Goal: Task Accomplishment & Management: Complete application form

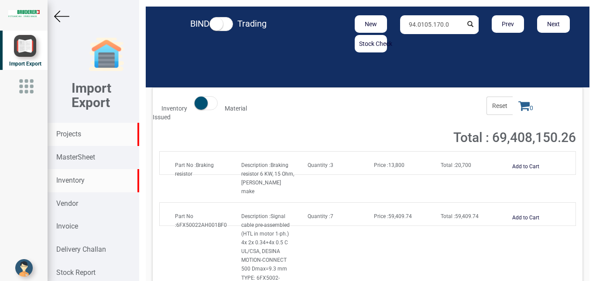
click at [71, 132] on strong "Projects" at bounding box center [68, 134] width 25 height 8
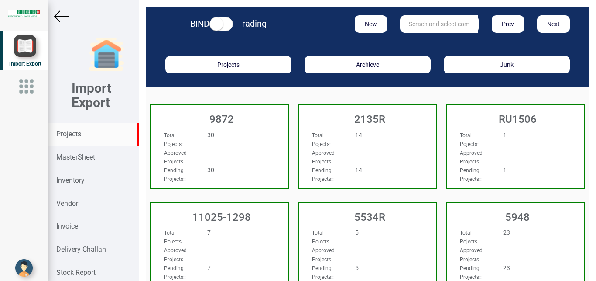
click at [412, 25] on input "text" at bounding box center [439, 23] width 78 height 17
type input "5965"
click at [410, 43] on strong "5965" at bounding box center [416, 41] width 14 height 7
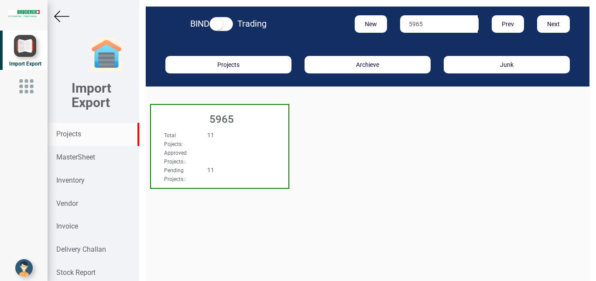
click at [250, 146] on div "Total Pojects : 11" at bounding box center [209, 138] width 104 height 17
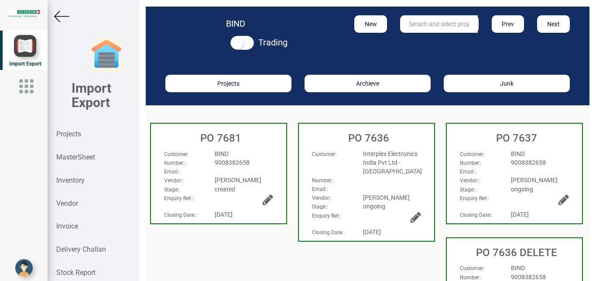
click at [258, 151] on div "BIND" at bounding box center [243, 153] width 71 height 9
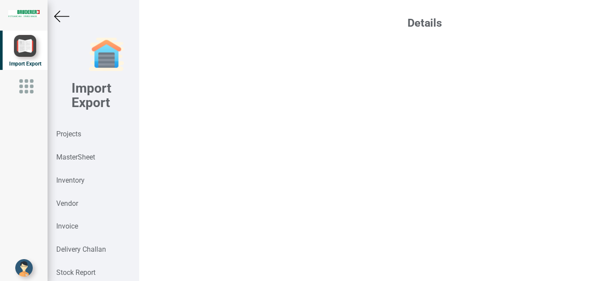
select select "INR"
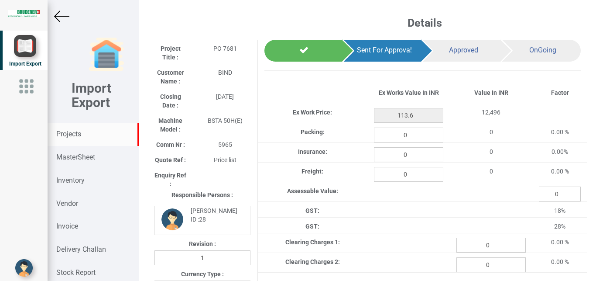
click at [70, 131] on strong "Projects" at bounding box center [68, 134] width 25 height 8
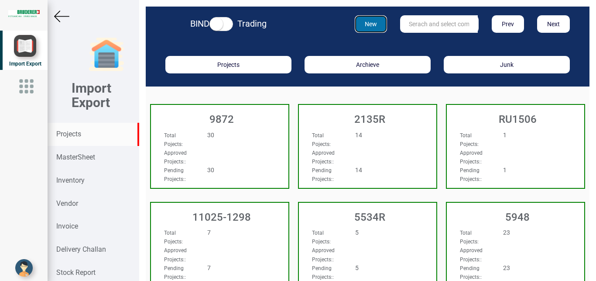
click at [375, 28] on button "New" at bounding box center [371, 23] width 33 height 17
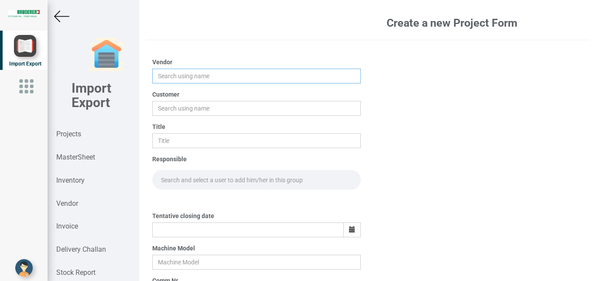
click at [167, 75] on input "text" at bounding box center [256, 75] width 209 height 15
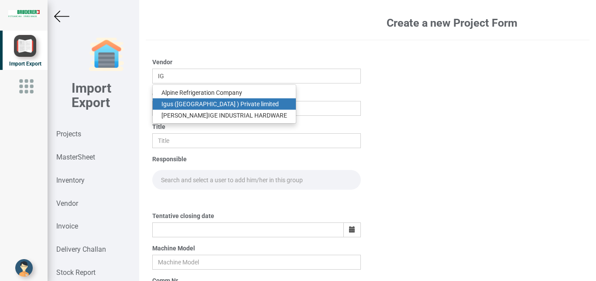
click at [192, 103] on link "Ig us ([GEOGRAPHIC_DATA] ) Private limited" at bounding box center [224, 103] width 143 height 11
type input "Igus ([GEOGRAPHIC_DATA] ) Private limited"
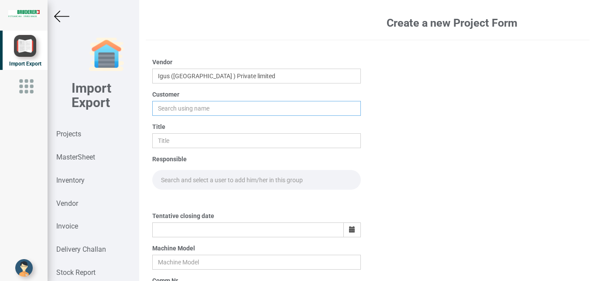
click at [172, 109] on input "text" at bounding box center [256, 108] width 209 height 15
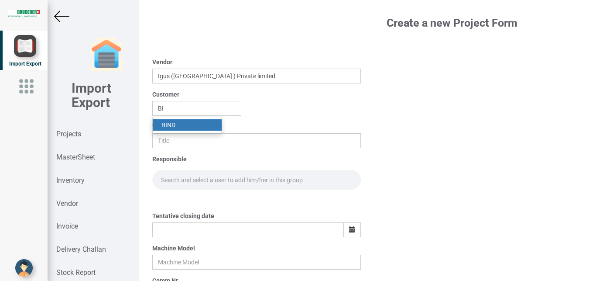
click at [162, 124] on strong "BI" at bounding box center [164, 124] width 6 height 7
type input "BIND"
click at [163, 141] on input "text" at bounding box center [256, 140] width 209 height 15
type input "PO 7686"
click at [176, 179] on input "text" at bounding box center [256, 180] width 209 height 20
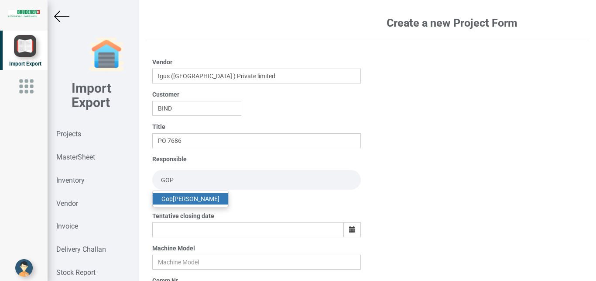
type input "GOP"
click at [173, 199] on link "Gop [PERSON_NAME]" at bounding box center [190, 198] width 75 height 11
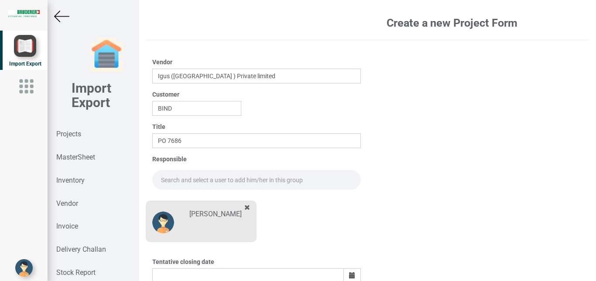
click at [172, 180] on input "text" at bounding box center [256, 180] width 209 height 20
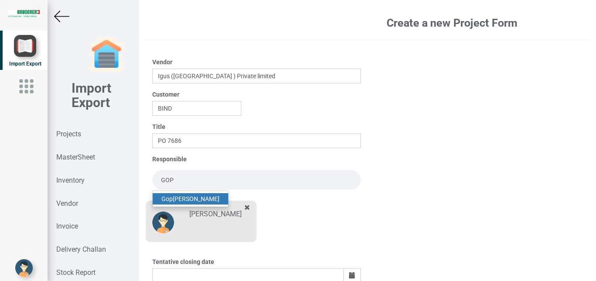
click at [183, 198] on link "Gop [PERSON_NAME]" at bounding box center [190, 198] width 75 height 11
type input "[PERSON_NAME]"
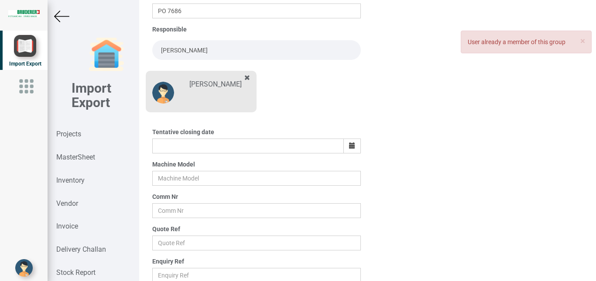
scroll to position [136, 0]
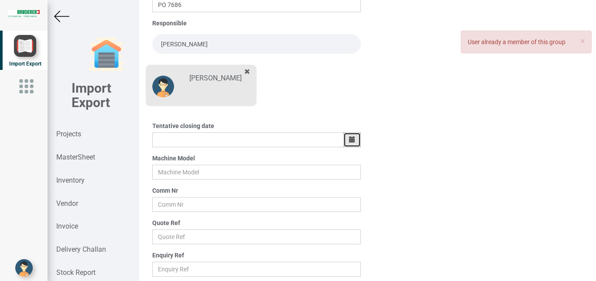
click at [353, 142] on button "button" at bounding box center [351, 139] width 17 height 15
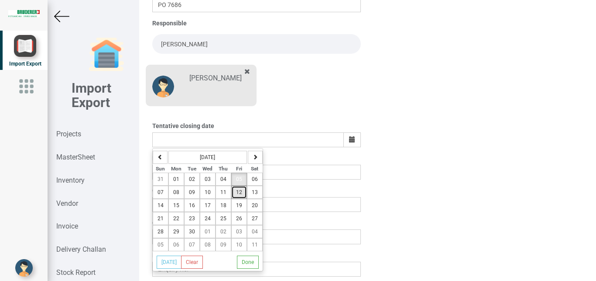
click at [239, 194] on span "12" at bounding box center [239, 192] width 6 height 6
type input "[DATE]"
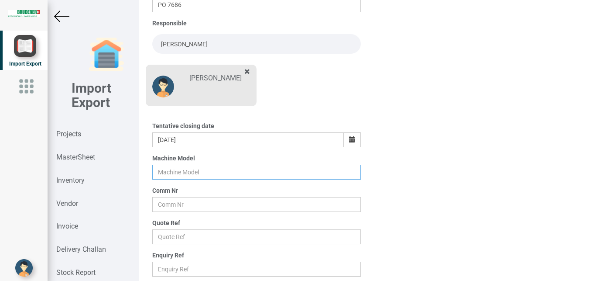
drag, startPoint x: 162, startPoint y: 171, endPoint x: 175, endPoint y: 171, distance: 13.1
click at [164, 171] on input "text" at bounding box center [256, 171] width 209 height 15
type input "BSTA 50H(E)"
click at [183, 207] on input "text" at bounding box center [256, 204] width 209 height 15
type input "5965"
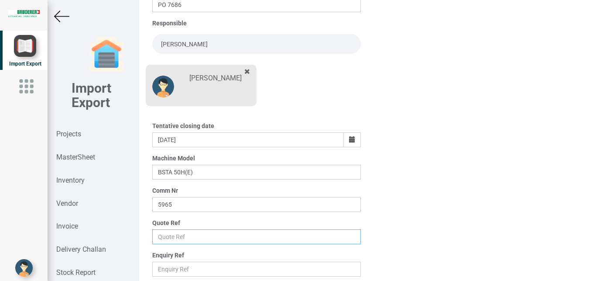
click at [213, 238] on input "text" at bounding box center [256, 236] width 209 height 15
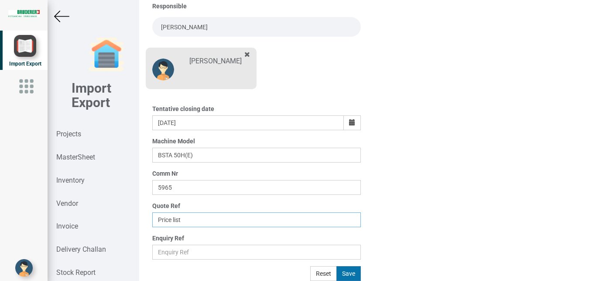
type input "Price list"
click at [345, 272] on button "Save" at bounding box center [348, 273] width 24 height 15
type input "[DATE]"
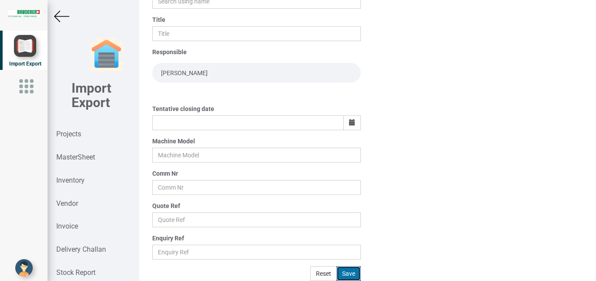
scroll to position [107, 0]
click at [62, 21] on img at bounding box center [61, 16] width 15 height 15
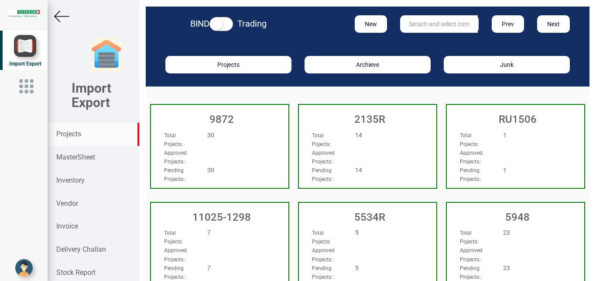
click at [412, 22] on input "text" at bounding box center [439, 23] width 78 height 17
type input "5965"
click at [409, 44] on strong "5965" at bounding box center [416, 41] width 14 height 7
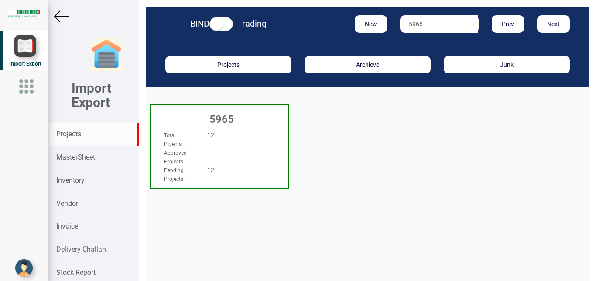
click at [237, 149] on div "Approved Projects: :" at bounding box center [209, 156] width 104 height 17
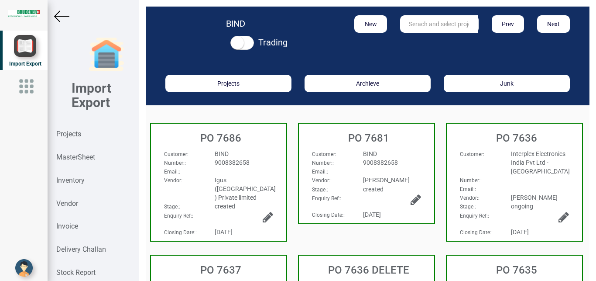
click at [245, 156] on div "BIND" at bounding box center [243, 153] width 71 height 9
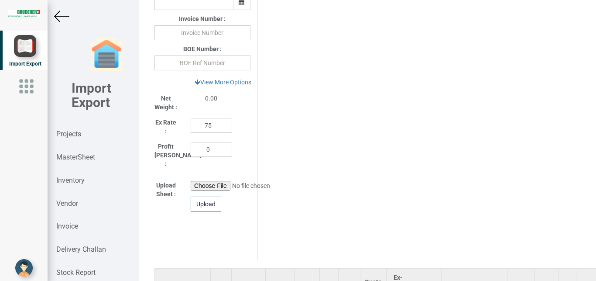
scroll to position [490, 0]
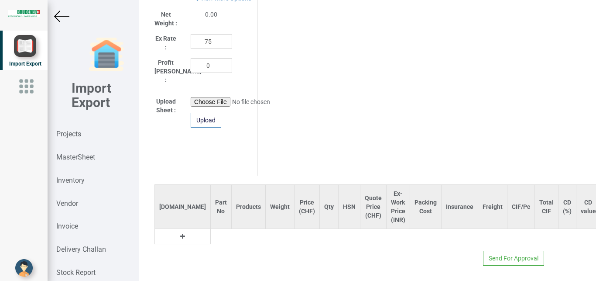
click at [171, 229] on td at bounding box center [182, 236] width 56 height 15
drag, startPoint x: 185, startPoint y: 227, endPoint x: 192, endPoint y: 221, distance: 9.6
click at [186, 227] on table "[DOMAIN_NAME] Part No Products Weight Price (CHF) Qty HSN Quote Price (CHF) Ex-…" at bounding box center [447, 214] width 586 height 60
click at [231, 215] on th "Products" at bounding box center [248, 207] width 34 height 44
click at [183, 228] on table "[DOMAIN_NAME] Part No Products Weight Price (CHF) Qty HSN Quote Price (CHF) Ex-…" at bounding box center [447, 214] width 586 height 60
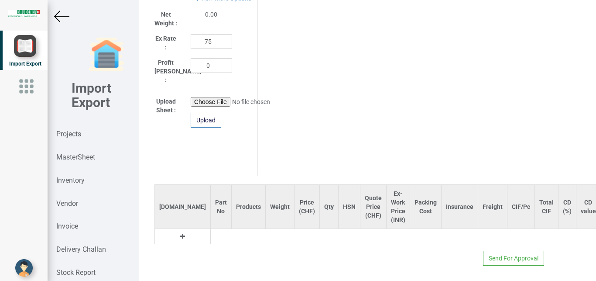
click at [180, 233] on icon at bounding box center [182, 236] width 5 height 6
drag, startPoint x: 174, startPoint y: 228, endPoint x: 202, endPoint y: 228, distance: 28.4
click at [177, 229] on td "1" at bounding box center [182, 236] width 56 height 15
drag, startPoint x: 177, startPoint y: 228, endPoint x: 186, endPoint y: 228, distance: 9.2
click at [210, 229] on td at bounding box center [220, 236] width 21 height 15
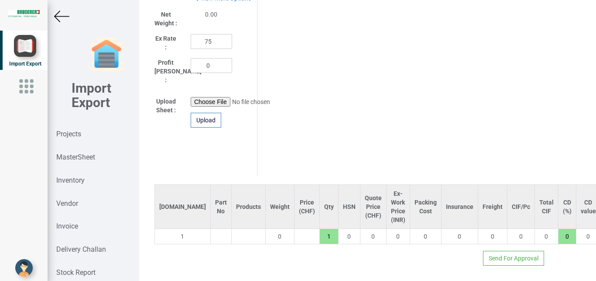
click at [211, 229] on input "text" at bounding box center [221, 236] width 21 height 15
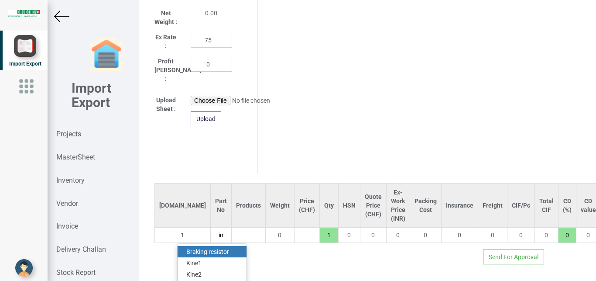
type input "i"
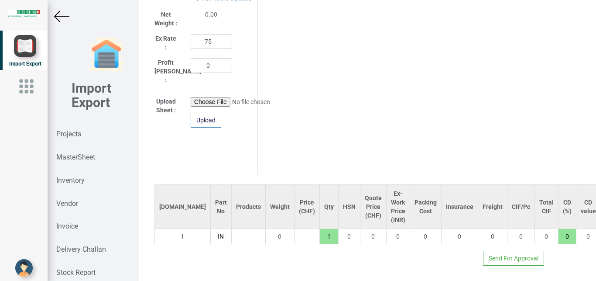
scroll to position [0, 0]
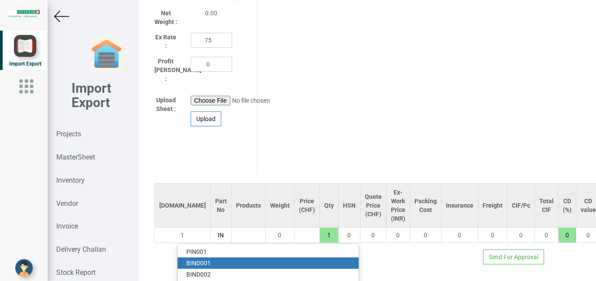
type input "I"
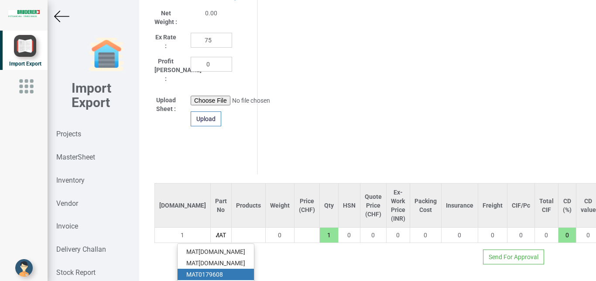
scroll to position [505, 0]
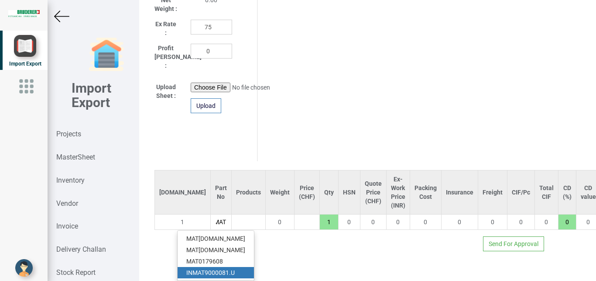
type input "MAT"
click at [227, 267] on link "IN MAT 9000081.U" at bounding box center [216, 272] width 76 height 11
type input "2909.5"
type input "IN MAT9000081.U"
type input "18"
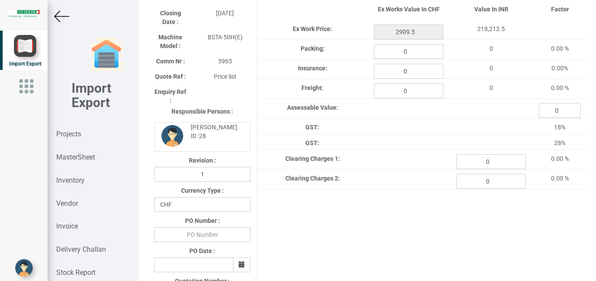
scroll to position [90, 0]
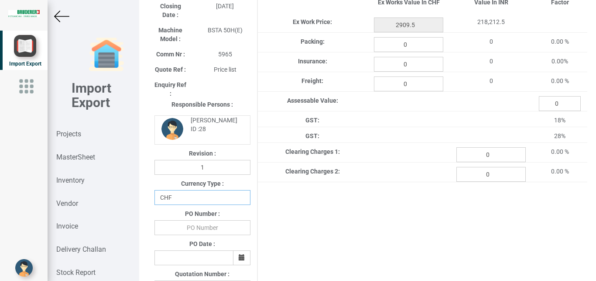
select select "INR"
click option "INR" at bounding box center [0, 0] width 0 height 0
click at [205, 230] on input "text" at bounding box center [202, 227] width 96 height 15
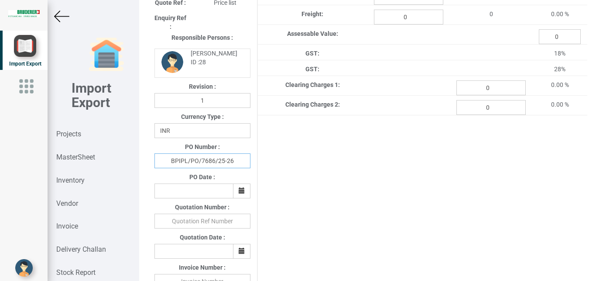
scroll to position [185, 0]
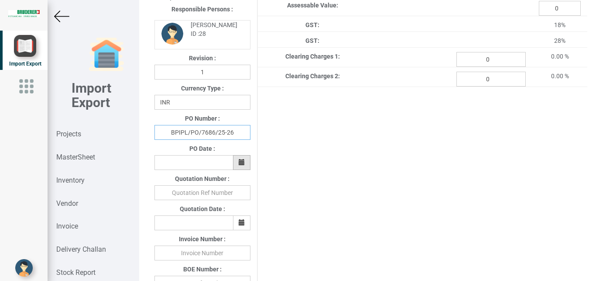
type input "BPIPL/PO/7686/25-26"
click at [240, 163] on icon "button" at bounding box center [242, 162] width 6 height 6
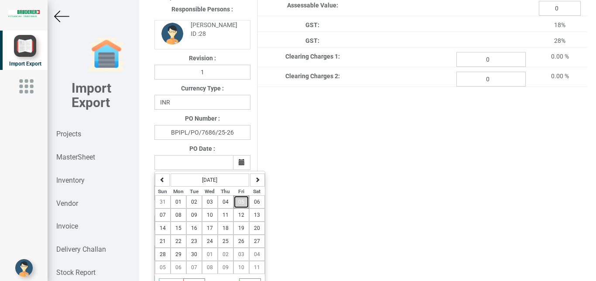
click at [241, 204] on span "05" at bounding box center [241, 202] width 6 height 6
type input "[DATE]"
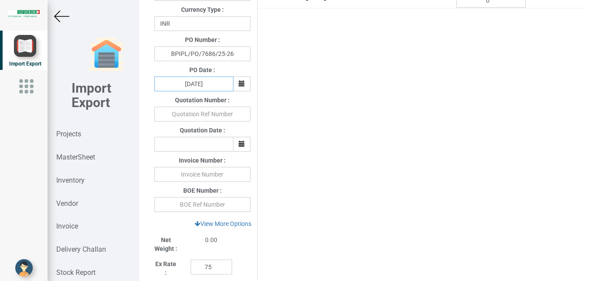
scroll to position [283, 0]
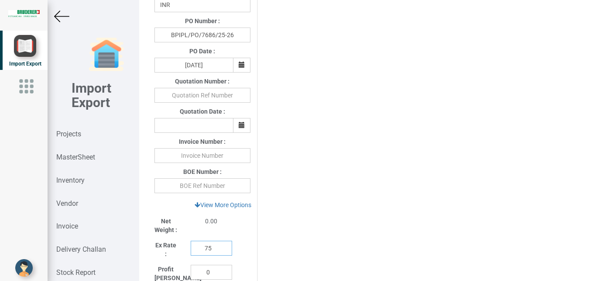
drag, startPoint x: 210, startPoint y: 249, endPoint x: 197, endPoint y: 249, distance: 13.1
click at [197, 249] on input "75" at bounding box center [211, 247] width 41 height 15
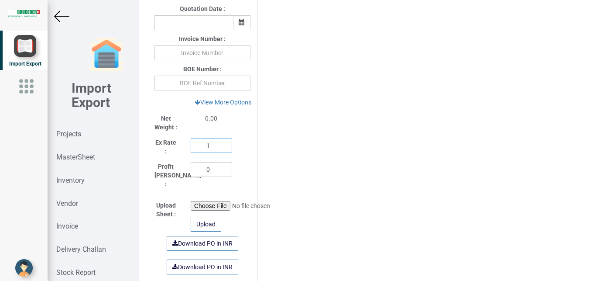
scroll to position [388, 0]
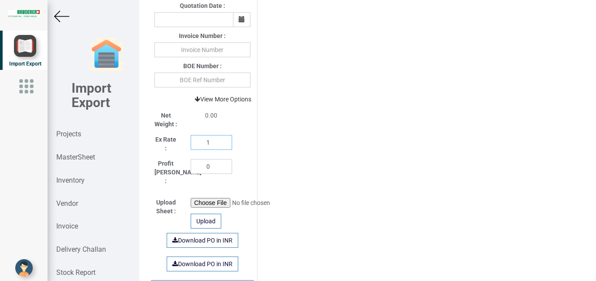
type input "1"
click at [228, 98] on link "View More Options" at bounding box center [223, 99] width 68 height 15
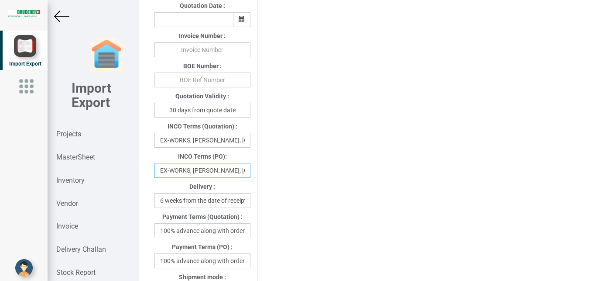
drag, startPoint x: 160, startPoint y: 174, endPoint x: 286, endPoint y: 165, distance: 126.8
click at [282, 170] on div "Project Title : PO 7686 Customer Name : BIND Closing Date : [DATE] Machine Mode…" at bounding box center [367, 178] width 439 height 1055
drag, startPoint x: 226, startPoint y: 171, endPoint x: 143, endPoint y: 168, distance: 82.5
click at [155, 175] on input "Dzerland" at bounding box center [202, 170] width 96 height 15
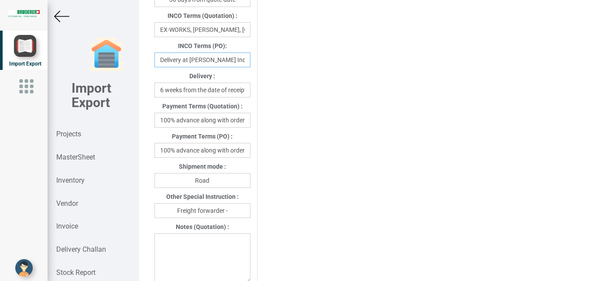
scroll to position [519, 0]
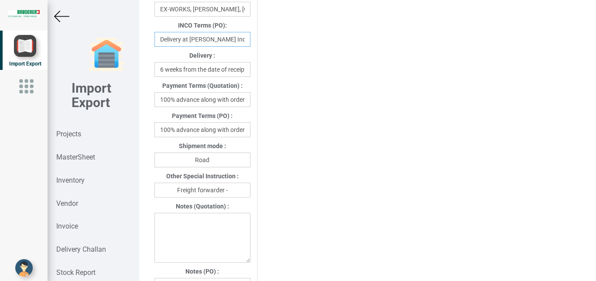
type input "Delivery at [PERSON_NAME] India"
drag, startPoint x: 199, startPoint y: 133, endPoint x: 262, endPoint y: 133, distance: 62.4
click at [250, 133] on input "100% advance along with order" at bounding box center [202, 129] width 96 height 15
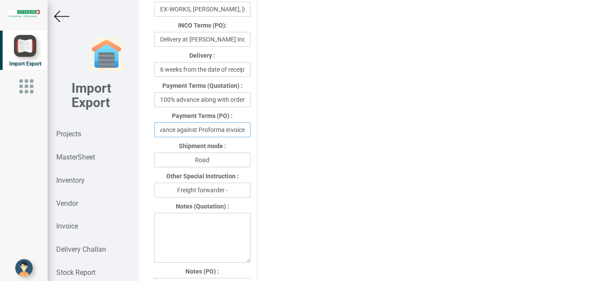
type input "100% advance against Proforma invoice"
click at [230, 191] on input "Freight forwarder -" at bounding box center [202, 189] width 96 height 15
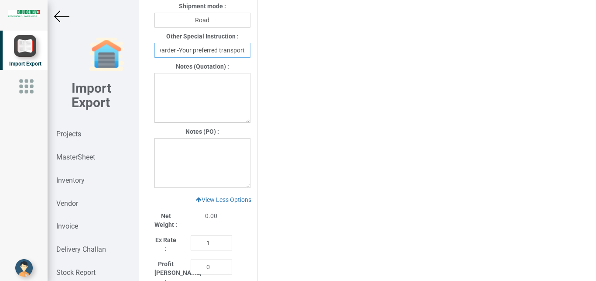
scroll to position [669, 0]
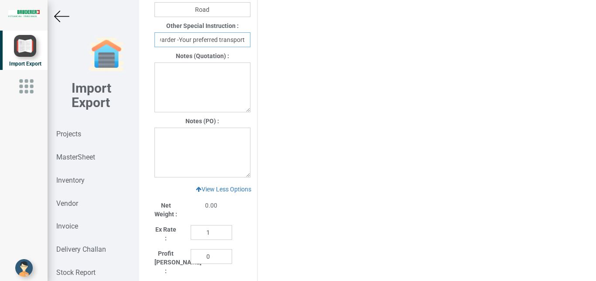
type input "Freight forwarder -Your preferred transport"
click at [178, 137] on textarea at bounding box center [202, 152] width 96 height 50
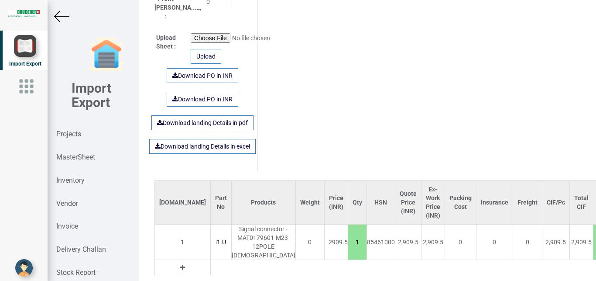
scroll to position [965, 0]
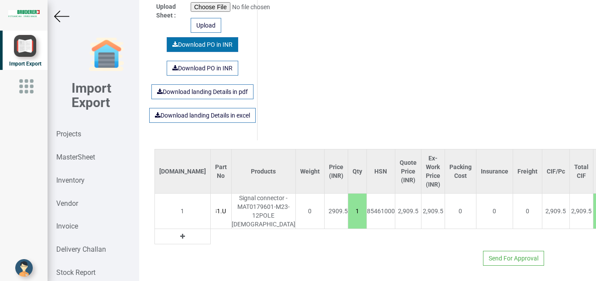
type textarea "1. GST - Extra as per actual 2 Warranty- 12 month from the date of Invoice"
click at [208, 37] on link "Download PO in INR" at bounding box center [203, 44] width 72 height 15
click at [58, 13] on img at bounding box center [61, 16] width 15 height 15
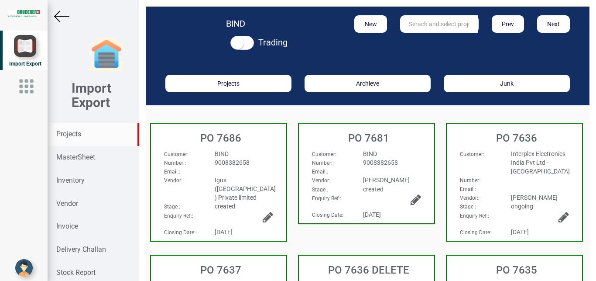
click at [62, 135] on strong "Projects" at bounding box center [68, 134] width 25 height 8
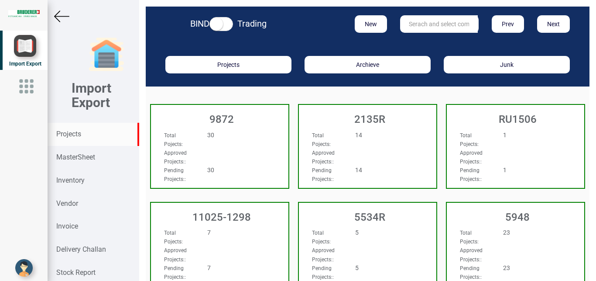
click at [427, 29] on input "text" at bounding box center [439, 23] width 78 height 17
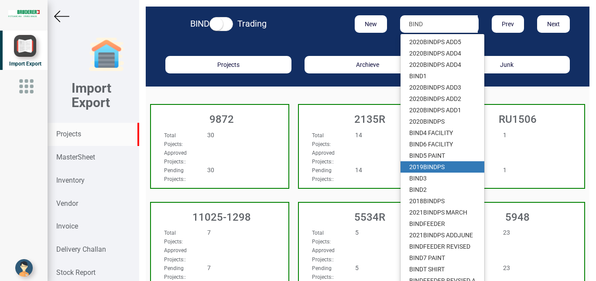
type input "BIND"
click at [247, 189] on div "9872 Total Pojects : 30 Approved Projects: : Pending Projects: : 30" at bounding box center [220, 147] width 148 height 97
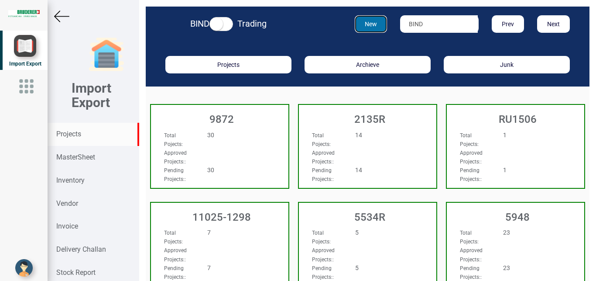
click at [366, 29] on button "New" at bounding box center [371, 23] width 33 height 17
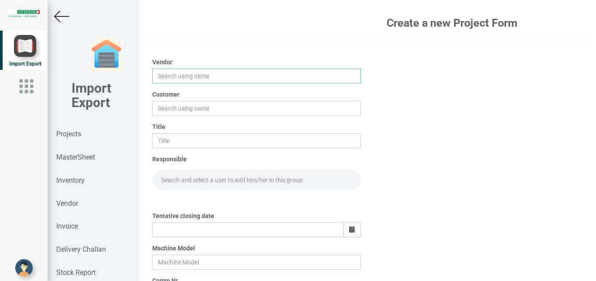
click at [171, 79] on input "text" at bounding box center [256, 75] width 209 height 15
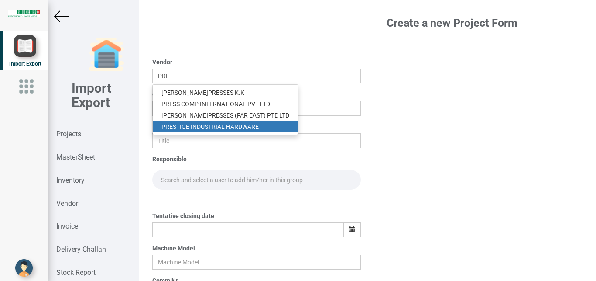
click at [218, 126] on link "PRE STIGE INDUSTRIAL HARDWARE" at bounding box center [225, 126] width 145 height 11
type input "PRESTIGE INDUSTRIAL HARDWARE"
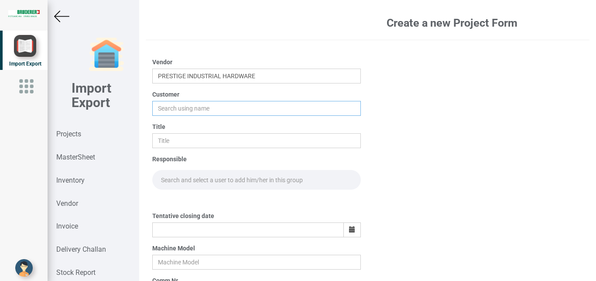
drag, startPoint x: 164, startPoint y: 106, endPoint x: 219, endPoint y: 114, distance: 56.3
click at [164, 106] on input "text" at bounding box center [256, 108] width 209 height 15
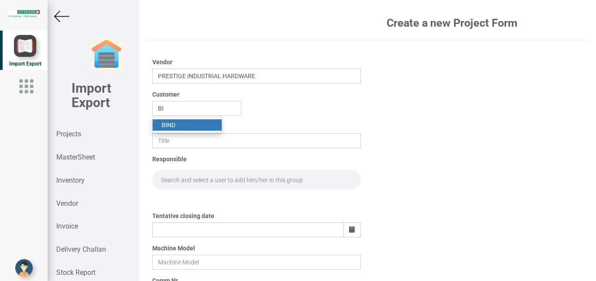
click at [182, 122] on link "BI ND" at bounding box center [187, 124] width 69 height 11
type input "BIND"
drag, startPoint x: 167, startPoint y: 139, endPoint x: 178, endPoint y: 138, distance: 10.5
click at [168, 139] on input "text" at bounding box center [256, 140] width 209 height 15
type input "PO 7687"
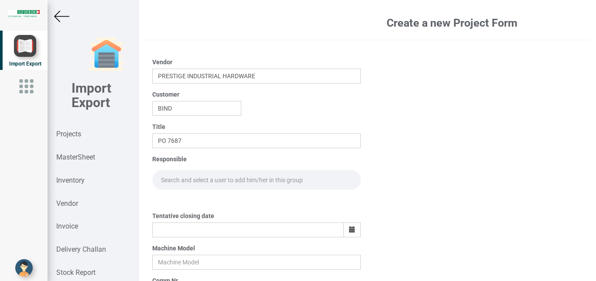
click at [175, 179] on input "text" at bounding box center [256, 180] width 209 height 20
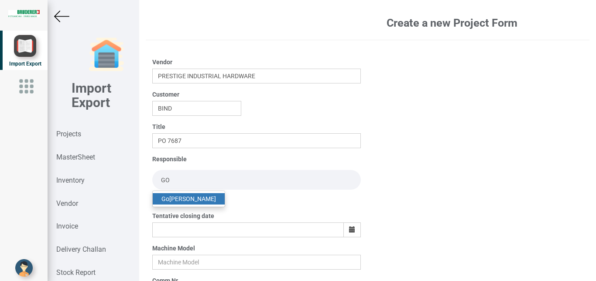
type input "GO"
click at [196, 195] on link "Go [PERSON_NAME]" at bounding box center [189, 198] width 72 height 11
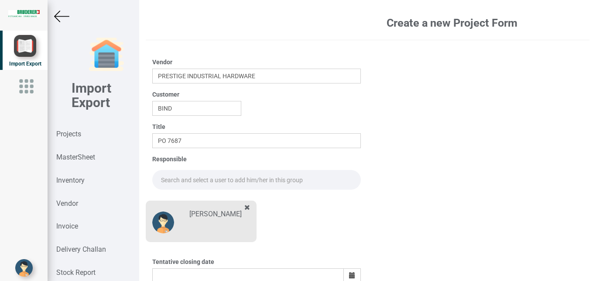
click at [165, 175] on input "text" at bounding box center [256, 180] width 209 height 20
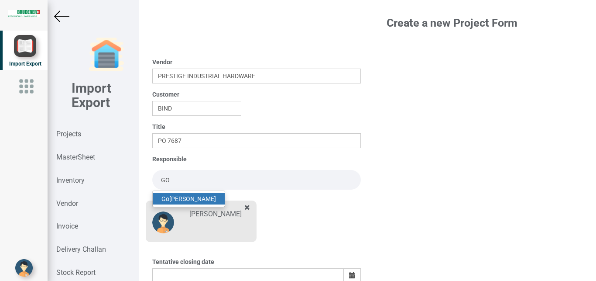
drag, startPoint x: 192, startPoint y: 198, endPoint x: 242, endPoint y: 202, distance: 49.9
click at [192, 198] on link "Go [PERSON_NAME]" at bounding box center [189, 198] width 72 height 11
type input "[PERSON_NAME]"
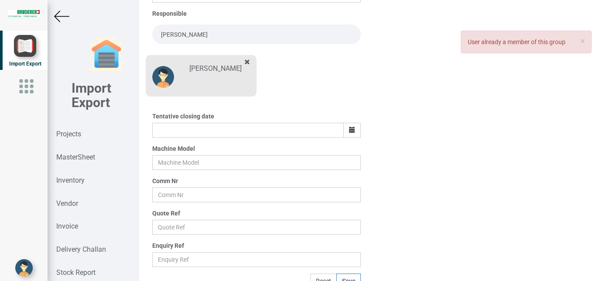
scroll to position [139, 0]
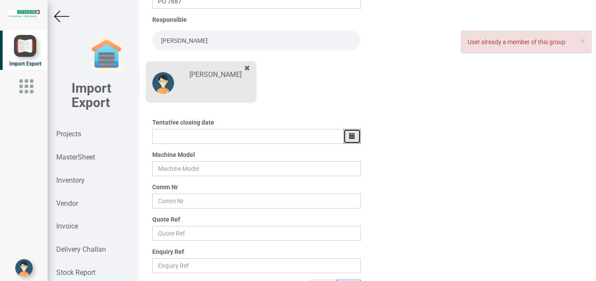
drag, startPoint x: 346, startPoint y: 134, endPoint x: 324, endPoint y: 137, distance: 21.6
click at [345, 134] on button "button" at bounding box center [351, 136] width 17 height 15
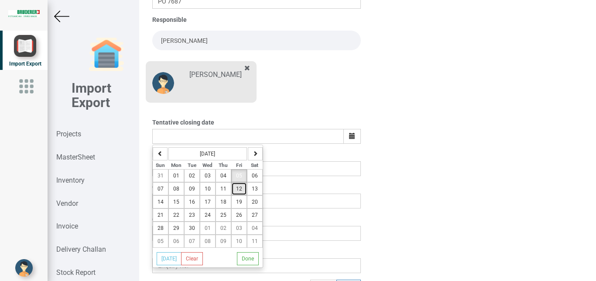
click at [237, 189] on span "12" at bounding box center [239, 188] width 6 height 6
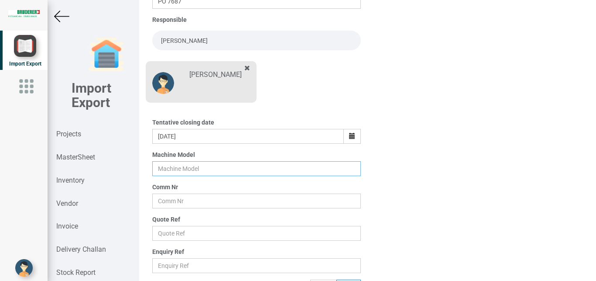
click at [164, 162] on input "text" at bounding box center [256, 168] width 209 height 15
click at [349, 136] on icon "button" at bounding box center [352, 136] width 6 height 6
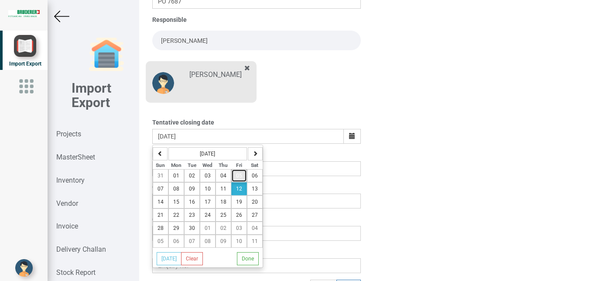
click at [234, 175] on button "05" at bounding box center [239, 175] width 16 height 13
type input "[DATE]"
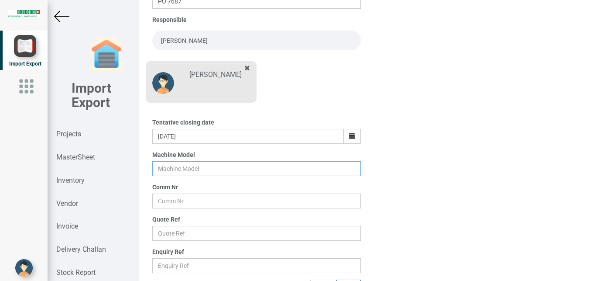
click at [166, 161] on input "text" at bounding box center [256, 168] width 209 height 15
type input "BSTA"
click at [169, 200] on input "text" at bounding box center [256, 200] width 209 height 15
type input "BIND 6 FACILITY"
click at [164, 231] on input "text" at bounding box center [256, 233] width 209 height 15
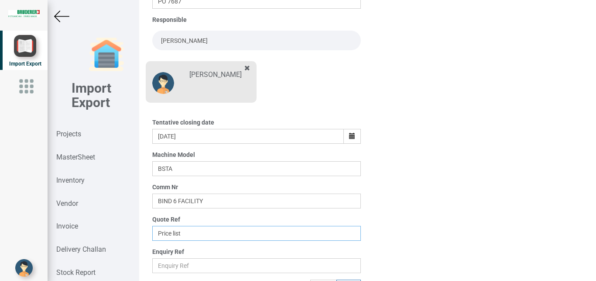
scroll to position [153, 0]
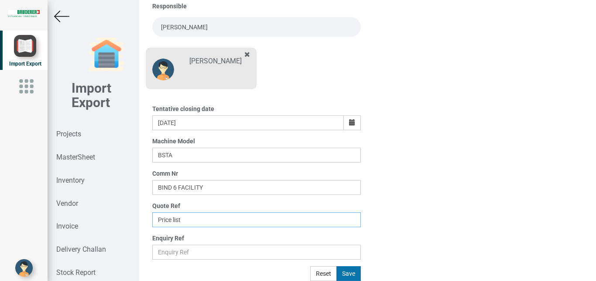
type input "Price list"
click at [346, 273] on button "Save" at bounding box center [348, 273] width 24 height 15
type input "[DATE]"
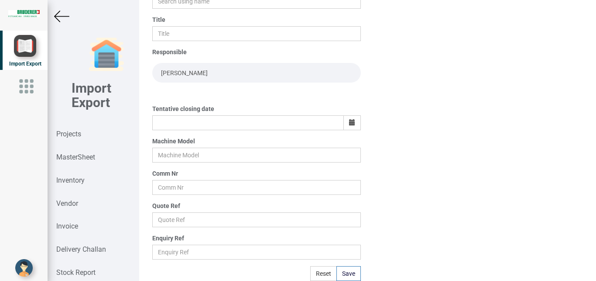
scroll to position [107, 0]
click at [58, 14] on img at bounding box center [61, 16] width 15 height 15
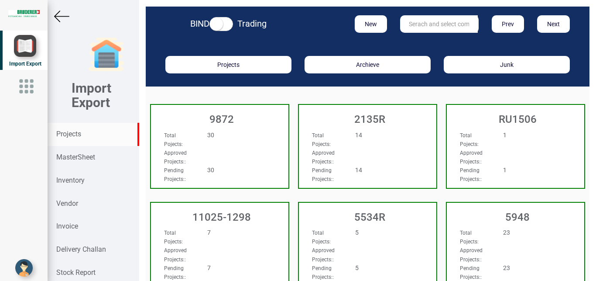
click at [432, 19] on input "text" at bounding box center [439, 23] width 78 height 17
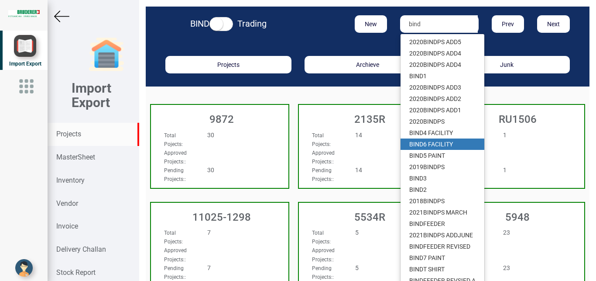
click at [442, 144] on link "BIND 6 FACILITY" at bounding box center [442, 143] width 84 height 11
type input "BIND 6 FACILITY"
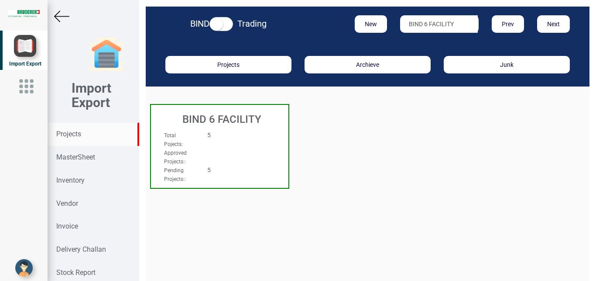
click at [252, 123] on h3 "BIND 6 FACILITY" at bounding box center [221, 118] width 133 height 11
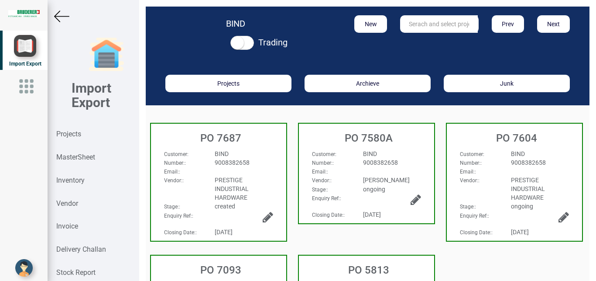
click at [265, 153] on div "BIND" at bounding box center [243, 153] width 71 height 9
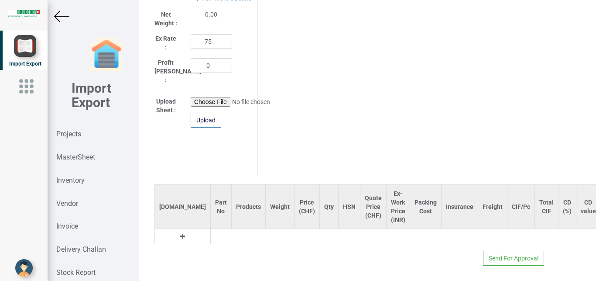
scroll to position [490, 0]
click at [180, 233] on icon at bounding box center [182, 236] width 5 height 6
click at [211, 229] on input "text" at bounding box center [221, 236] width 21 height 15
type input "w"
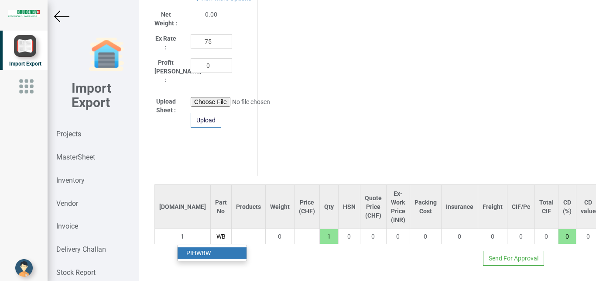
type input "WB"
click at [209, 247] on link "PIH WB W" at bounding box center [212, 252] width 69 height 11
type input "260"
type input "PIHWBW"
type input "18"
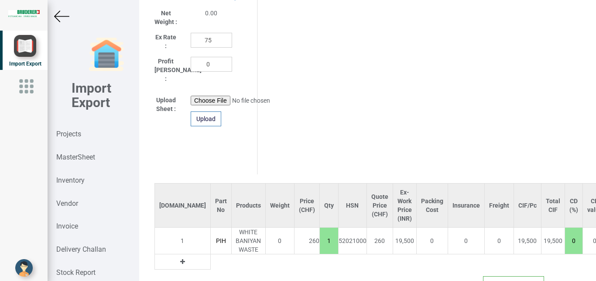
scroll to position [0, 14]
drag, startPoint x: 291, startPoint y: 235, endPoint x: 303, endPoint y: 234, distance: 11.4
click at [320, 234] on input "1" at bounding box center [329, 240] width 18 height 15
type input "2600"
type input "10"
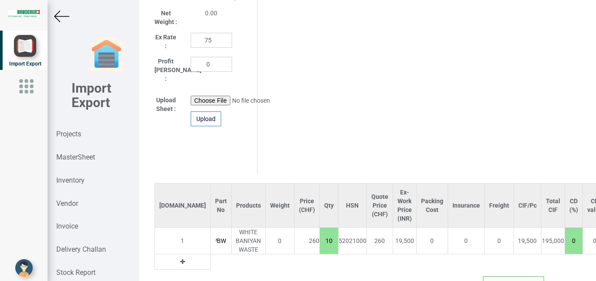
type input "26000"
type input "100"
type input "26000"
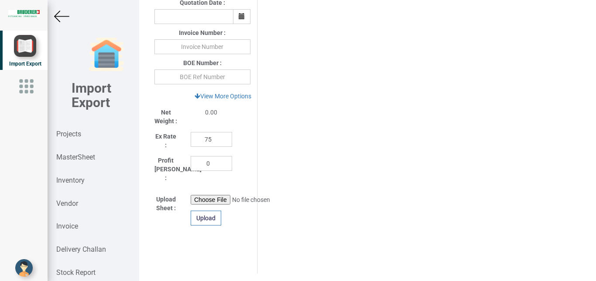
scroll to position [410, 0]
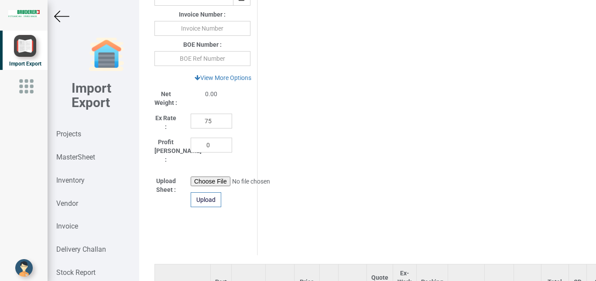
type input "100"
drag, startPoint x: 213, startPoint y: 121, endPoint x: 182, endPoint y: 123, distance: 31.0
click at [191, 123] on input "75" at bounding box center [211, 120] width 41 height 15
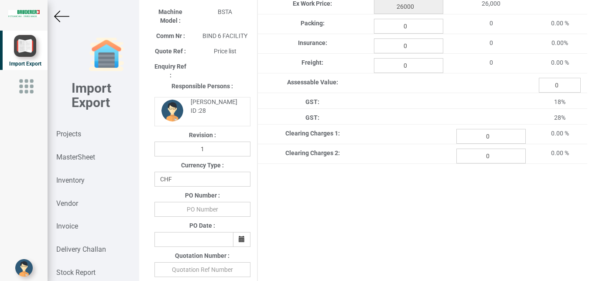
scroll to position [107, 0]
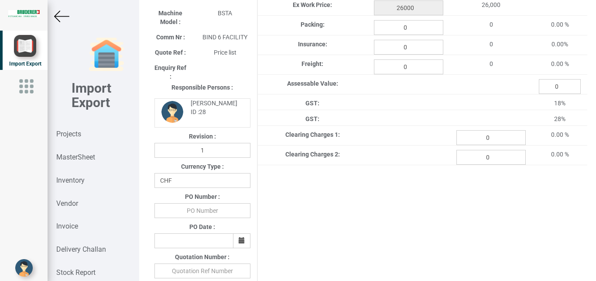
type input "1"
click at [154, 173] on select "CHF INR EUR USD JPY GBP AUD CAD ZAR" at bounding box center [202, 180] width 96 height 15
select select "INR"
click option "INR" at bounding box center [0, 0] width 0 height 0
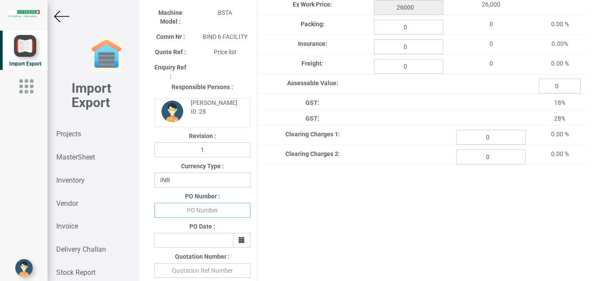
drag, startPoint x: 200, startPoint y: 212, endPoint x: 220, endPoint y: 215, distance: 20.3
click at [200, 212] on input "text" at bounding box center [202, 209] width 96 height 15
type input "BPIPL/PO/7687/25-26"
click at [243, 242] on icon "button" at bounding box center [242, 240] width 6 height 6
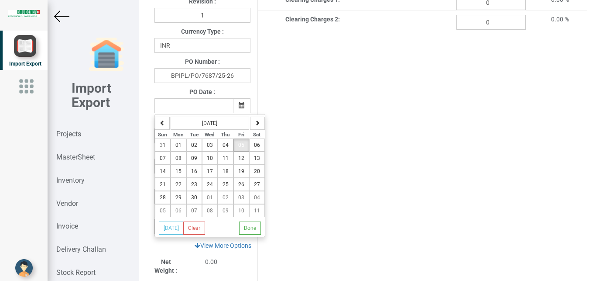
scroll to position [239, 0]
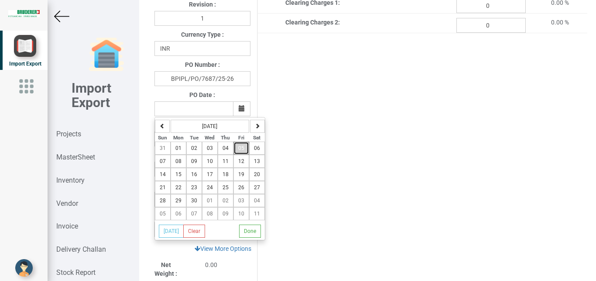
click at [240, 149] on span "05" at bounding box center [241, 148] width 6 height 6
type input "[DATE]"
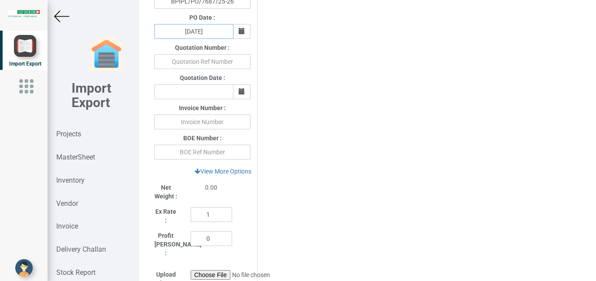
scroll to position [318, 0]
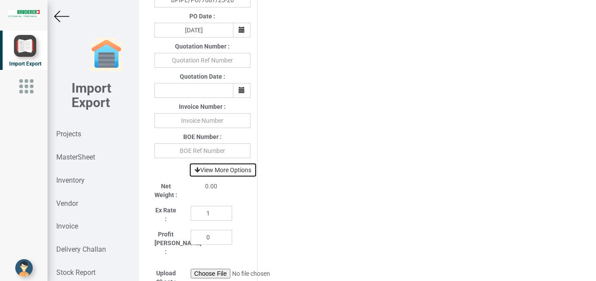
click at [234, 174] on link "View More Options" at bounding box center [223, 169] width 68 height 15
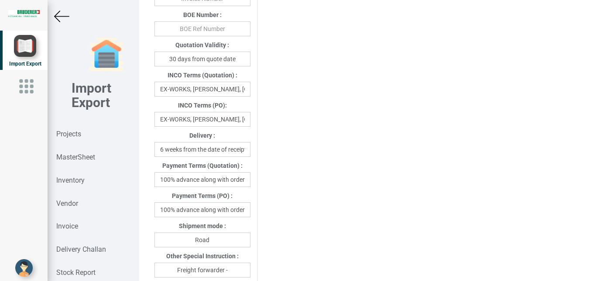
scroll to position [441, 0]
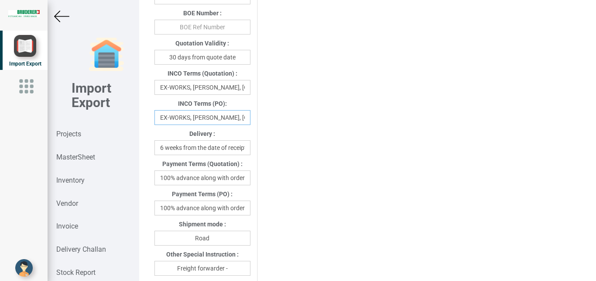
drag, startPoint x: 159, startPoint y: 120, endPoint x: 275, endPoint y: 126, distance: 116.2
click at [275, 126] on div "Project Title : PO 7687 Customer Name : BIND Closing Date : [DATE] Machine Mode…" at bounding box center [367, 126] width 439 height 1055
click at [232, 125] on input "EX-WORKS, [PERSON_NAME], [GEOGRAPHIC_DATA]" at bounding box center [202, 117] width 96 height 15
drag, startPoint x: 193, startPoint y: 119, endPoint x: 264, endPoint y: 120, distance: 71.1
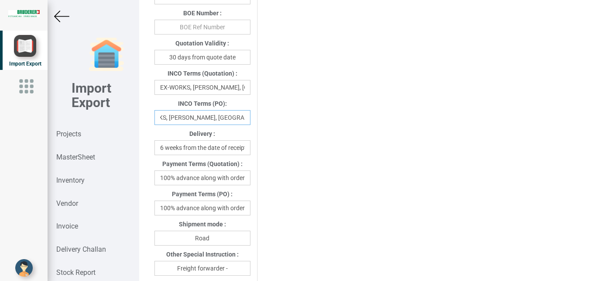
click at [250, 120] on input "EX-WORKS, [PERSON_NAME], [GEOGRAPHIC_DATA]" at bounding box center [202, 117] width 96 height 15
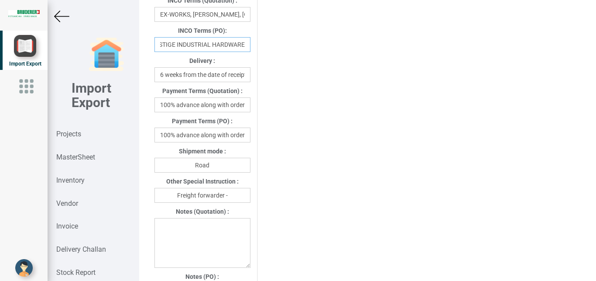
scroll to position [518, 0]
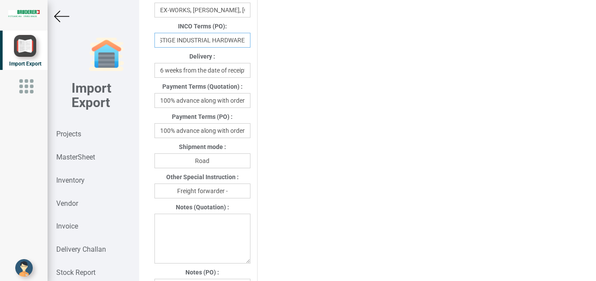
type input "EX-WORKS, PRESTIGE INDUSTRIAL HARDWARE"
drag, startPoint x: 202, startPoint y: 133, endPoint x: 277, endPoint y: 140, distance: 75.8
click at [250, 138] on input "100% advance along with order" at bounding box center [202, 130] width 96 height 15
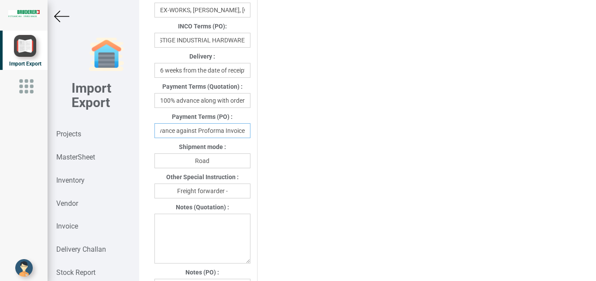
type input "100% advance against Proforma Invoice"
click at [229, 189] on input "Freight forwarder -" at bounding box center [202, 190] width 96 height 15
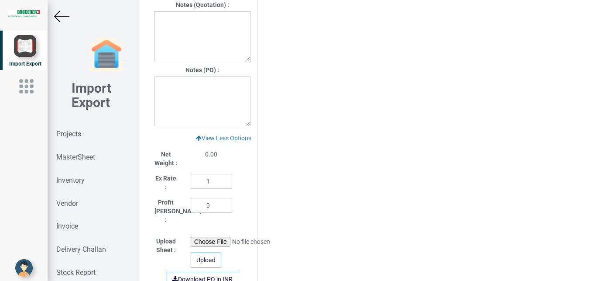
scroll to position [709, 0]
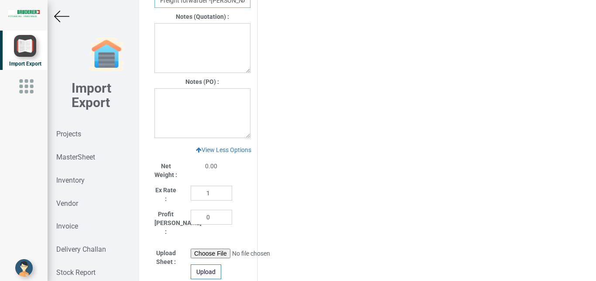
type input "Freight forwarder -[PERSON_NAME]"
click at [177, 103] on textarea at bounding box center [202, 113] width 96 height 50
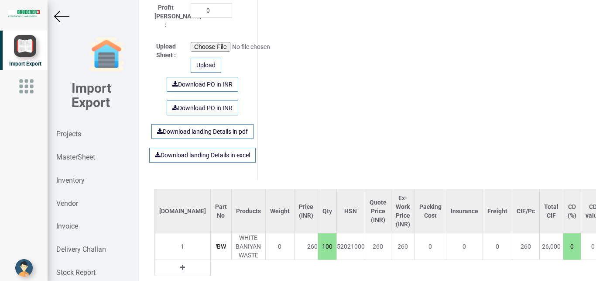
scroll to position [900, 0]
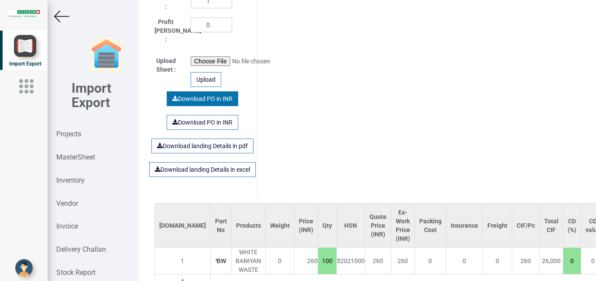
type textarea "1) GST _ Extra as per actual"
click at [208, 97] on link "Download PO in INR" at bounding box center [203, 98] width 72 height 15
